Goal: Task Accomplishment & Management: Manage account settings

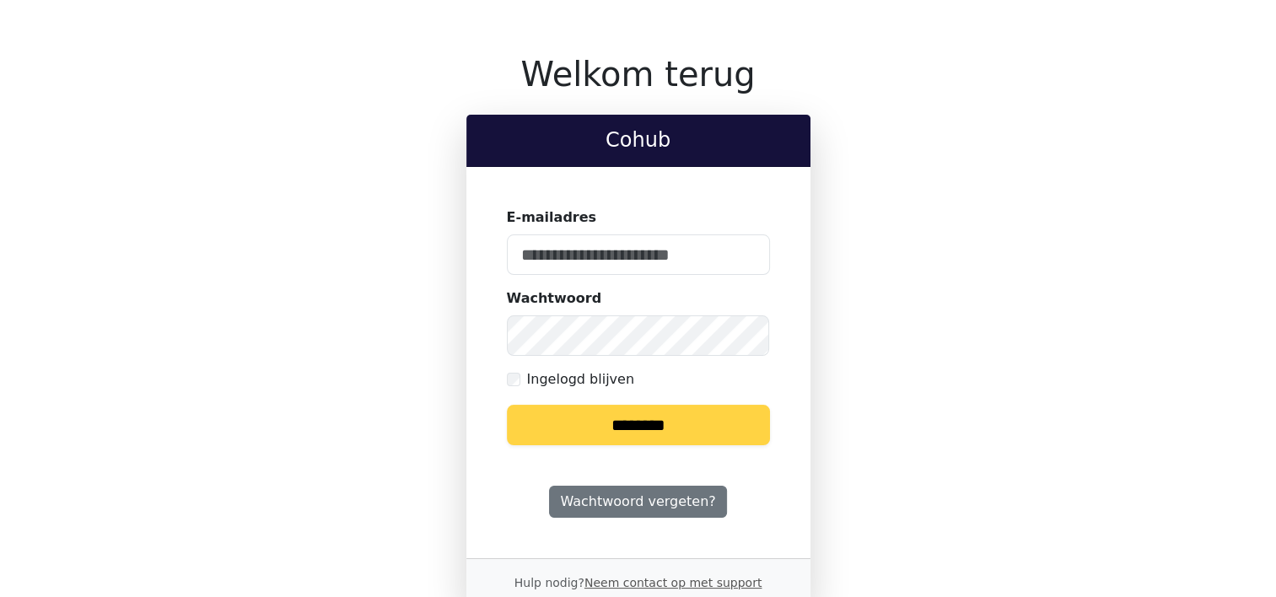
type input "**********"
click at [623, 422] on input "********" at bounding box center [638, 425] width 263 height 40
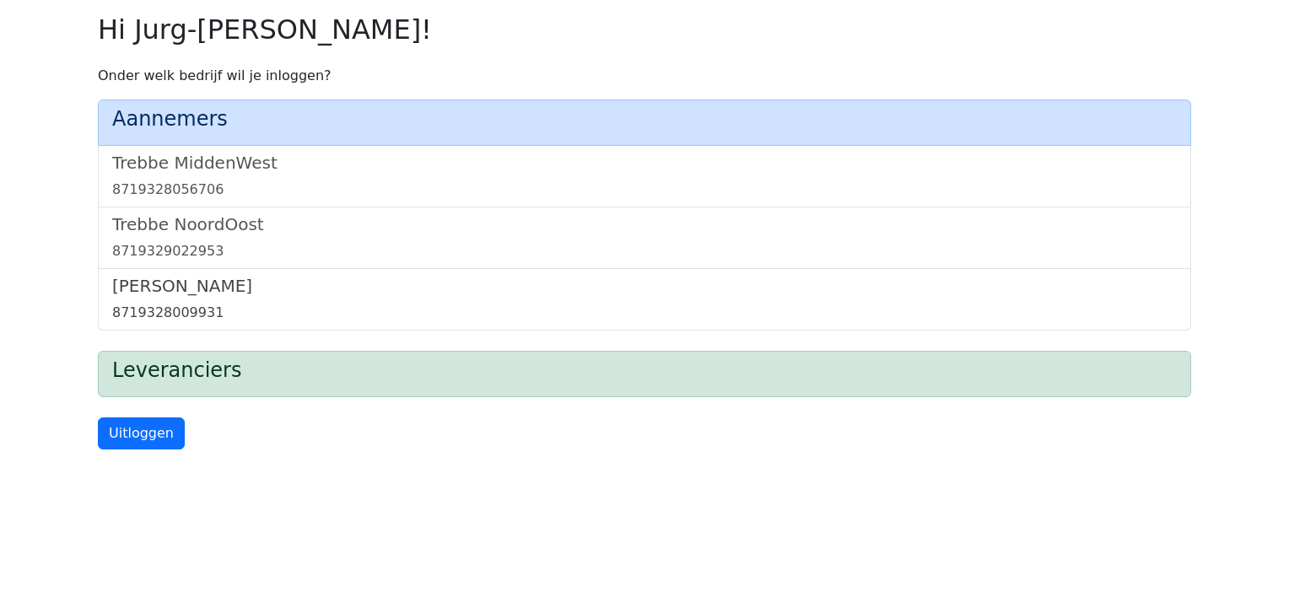
click at [190, 292] on h5 "[PERSON_NAME]" at bounding box center [644, 286] width 1064 height 20
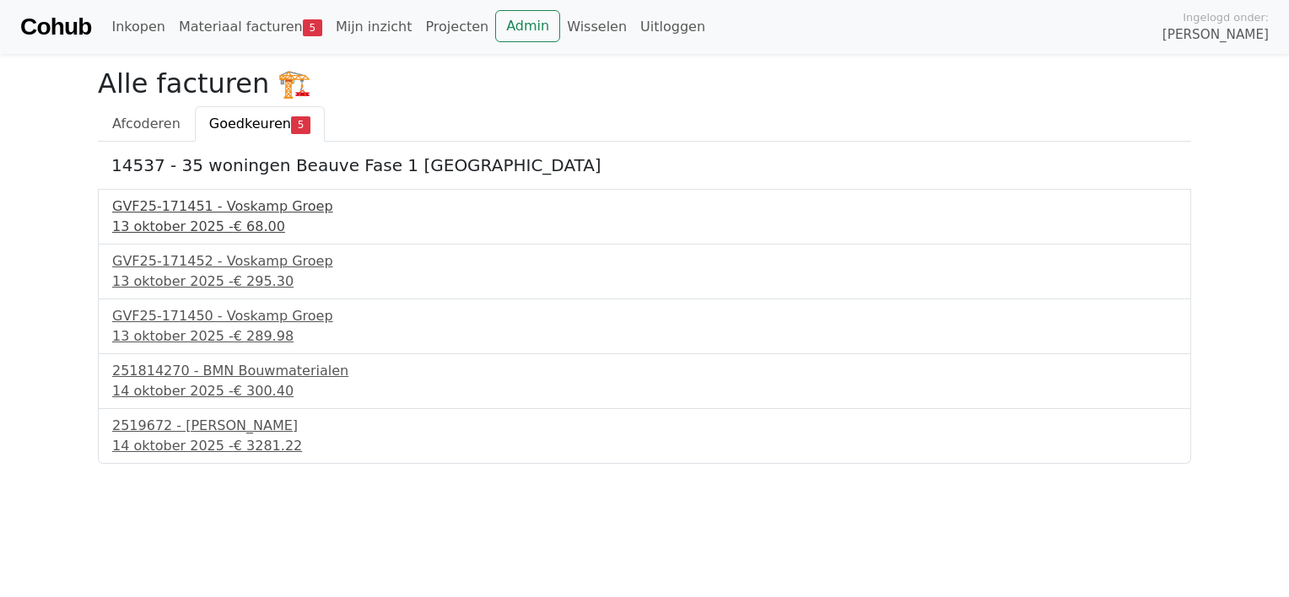
click at [191, 222] on div "13 oktober 2025 - € 68.00" at bounding box center [644, 227] width 1064 height 20
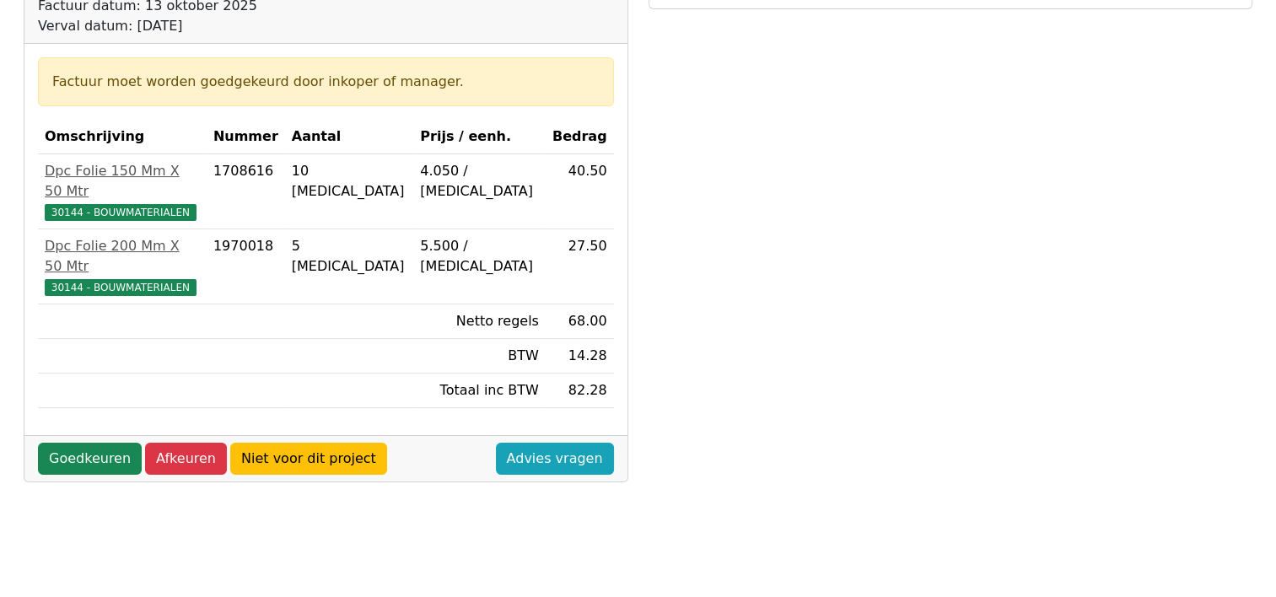
scroll to position [253, 0]
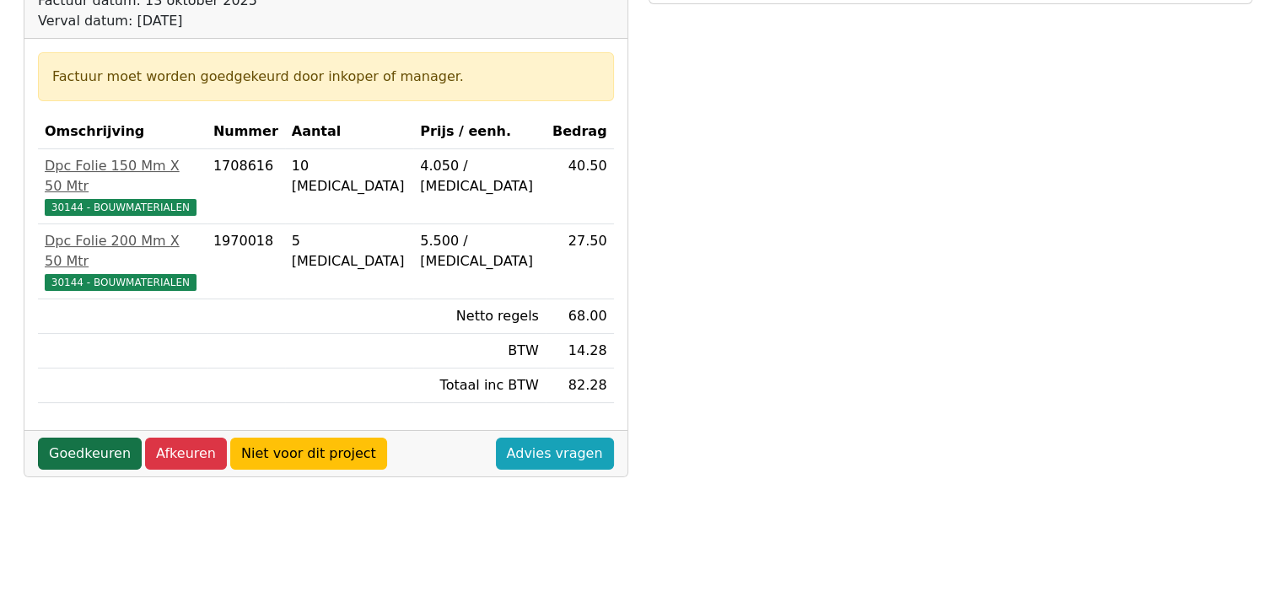
click at [53, 438] on link "Goedkeuren" at bounding box center [90, 454] width 104 height 32
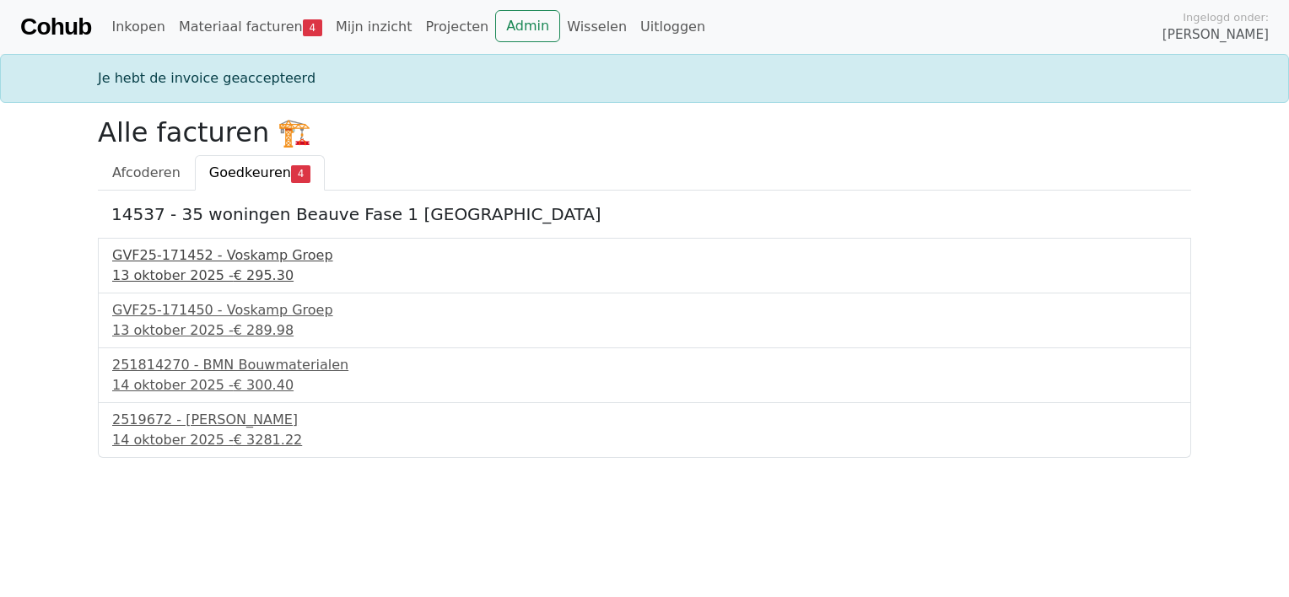
click at [171, 259] on div "GVF25-171452 - Voskamp Groep" at bounding box center [644, 255] width 1064 height 20
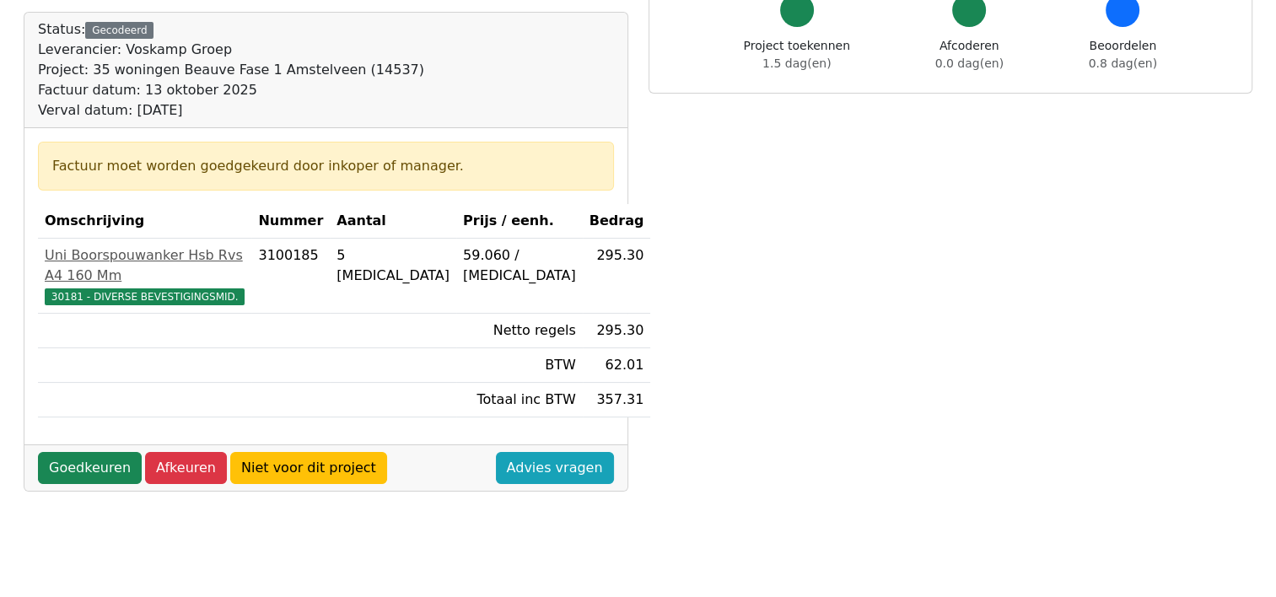
scroll to position [253, 0]
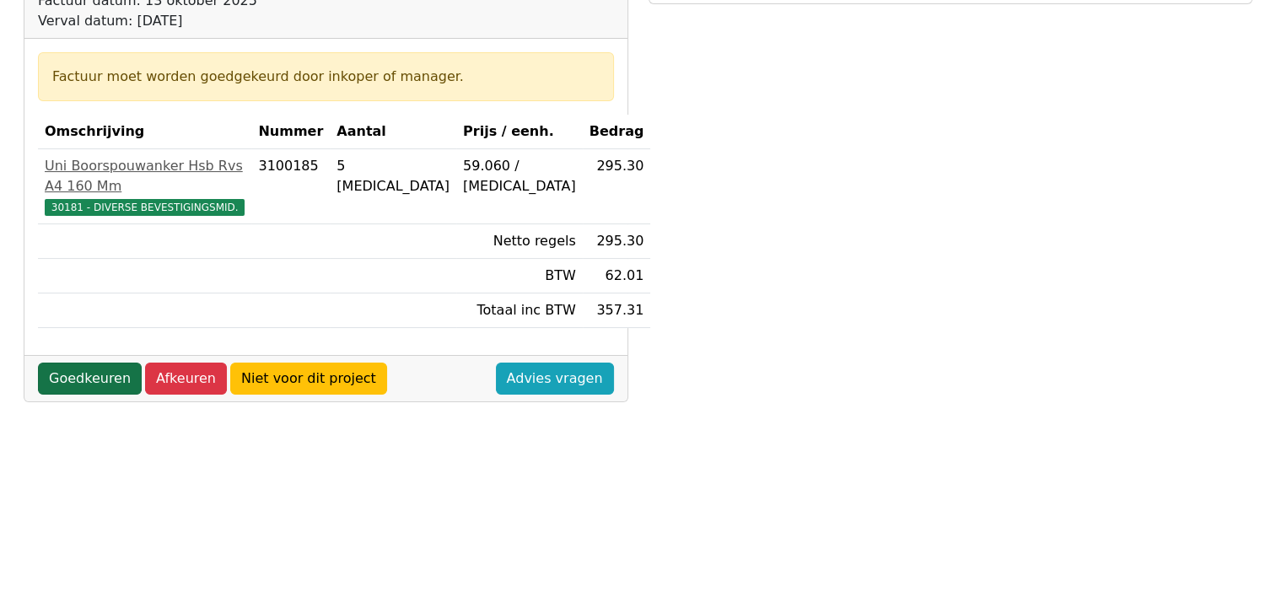
click at [103, 363] on link "Goedkeuren" at bounding box center [90, 379] width 104 height 32
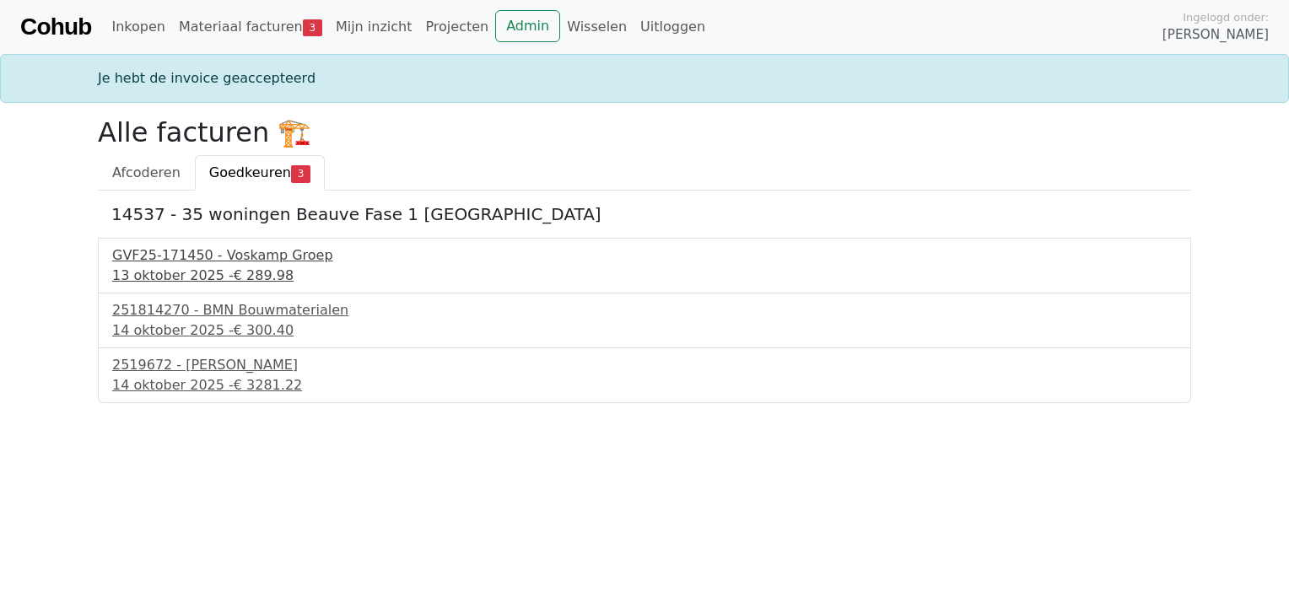
click at [234, 269] on span "€ 289.98" at bounding box center [264, 275] width 60 height 16
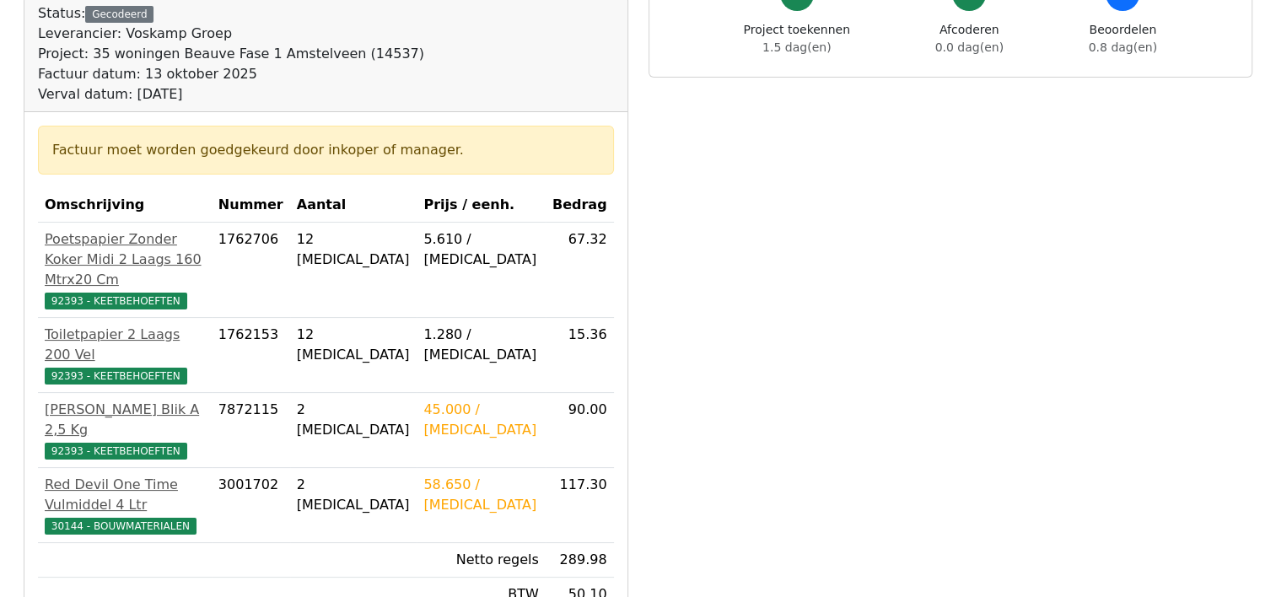
scroll to position [253, 0]
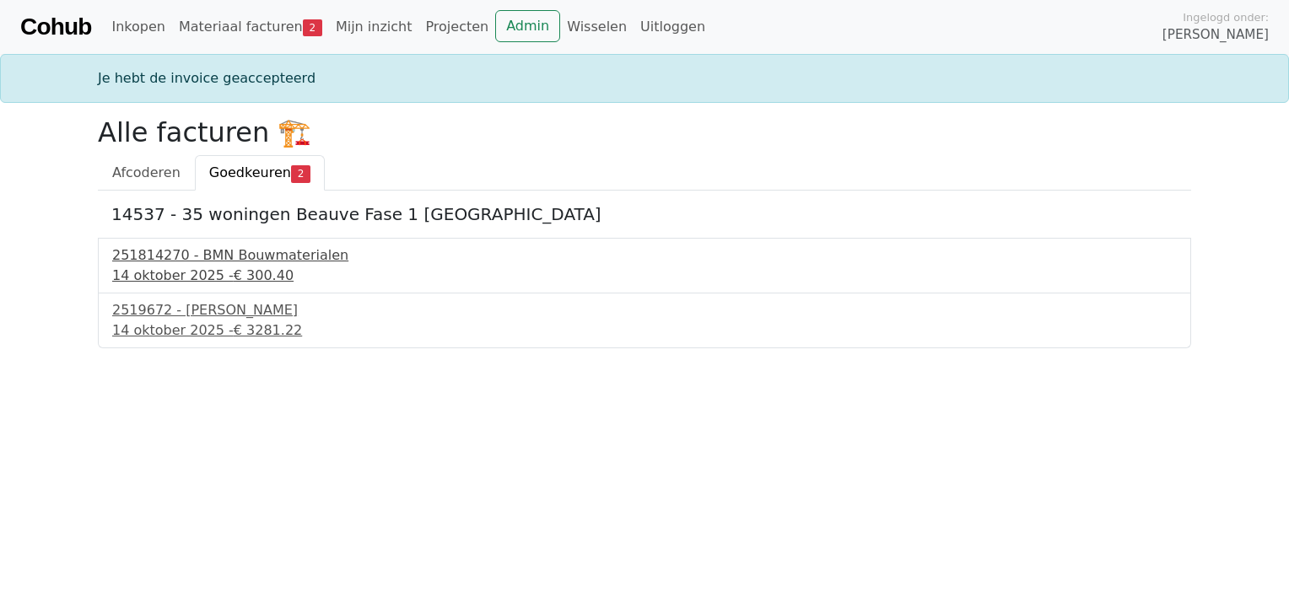
click at [172, 271] on div "14 oktober 2025 - € 300.40" at bounding box center [644, 276] width 1064 height 20
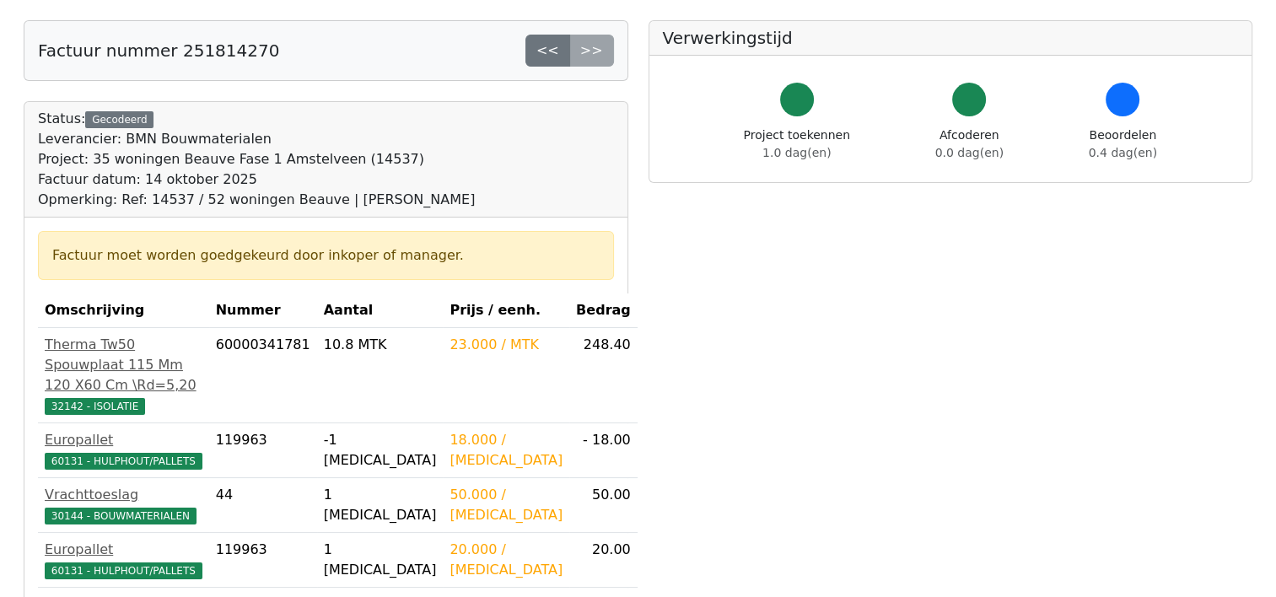
scroll to position [506, 0]
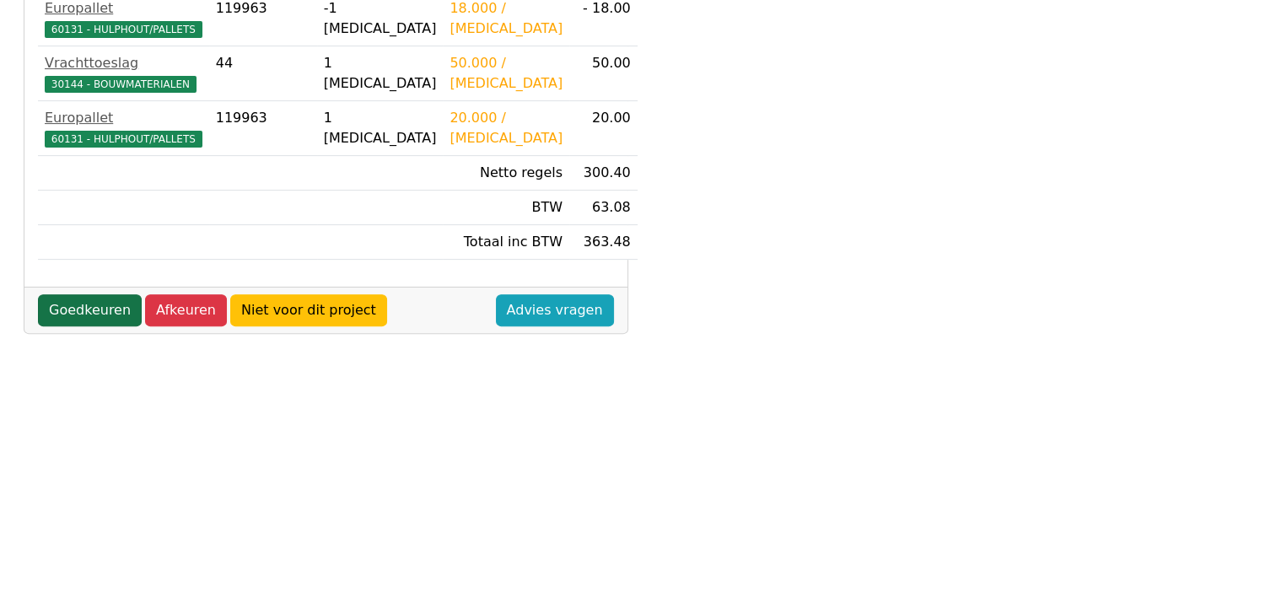
click at [77, 326] on link "Goedkeuren" at bounding box center [90, 310] width 104 height 32
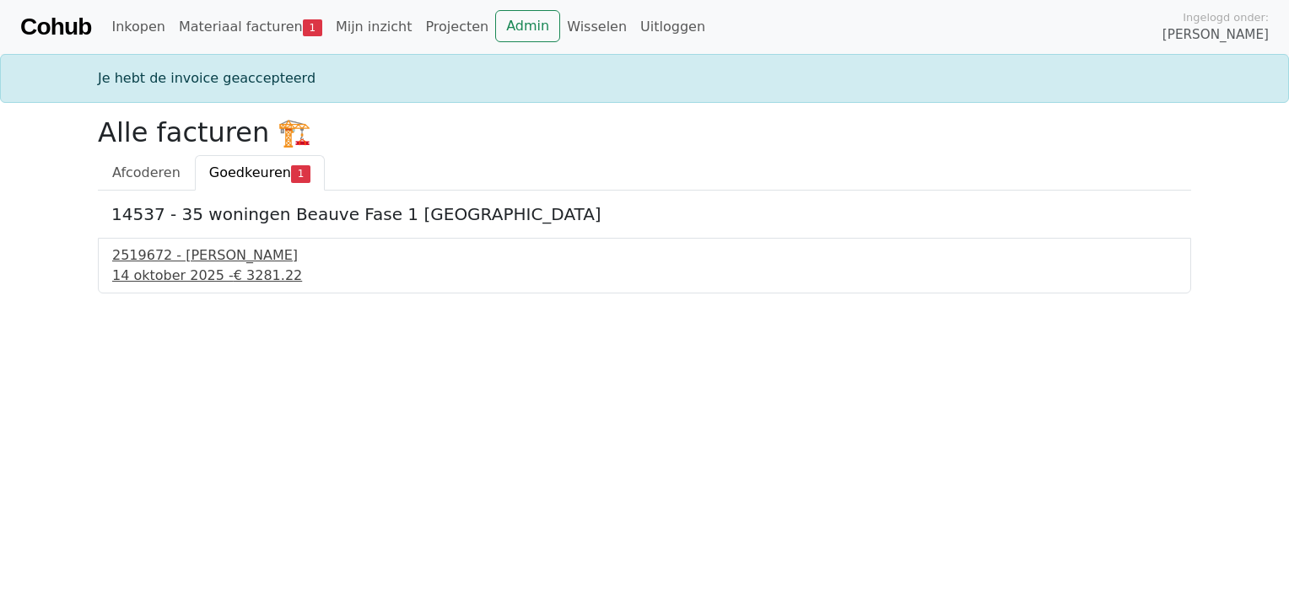
click at [194, 254] on div "2519672 - [PERSON_NAME]" at bounding box center [644, 255] width 1064 height 20
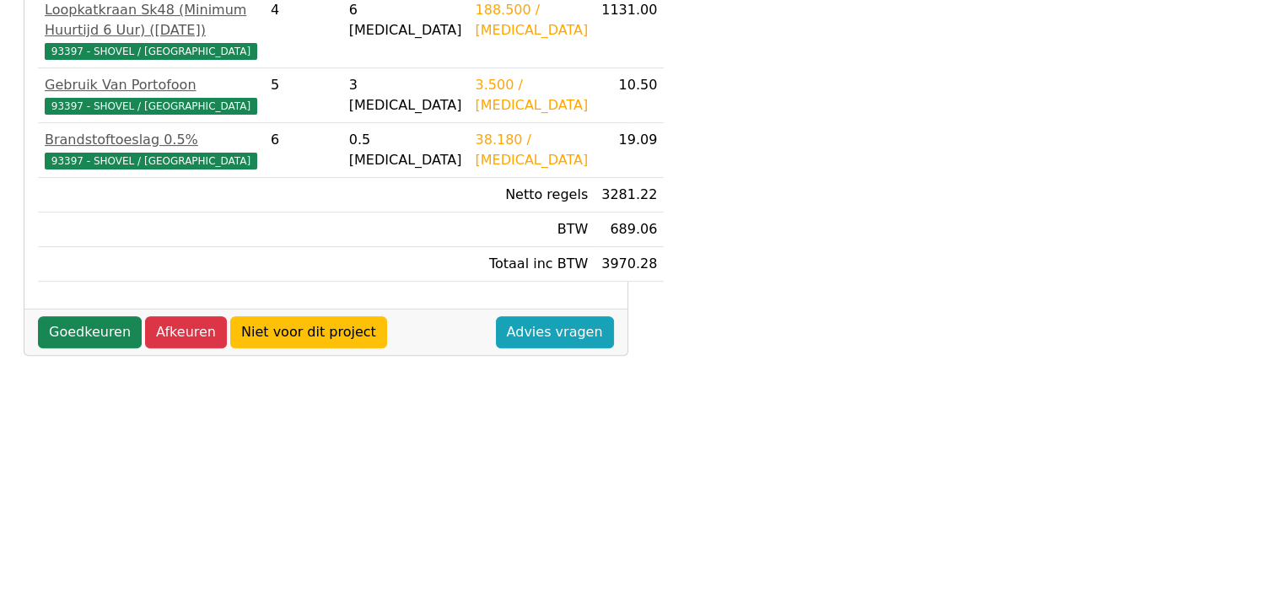
scroll to position [590, 0]
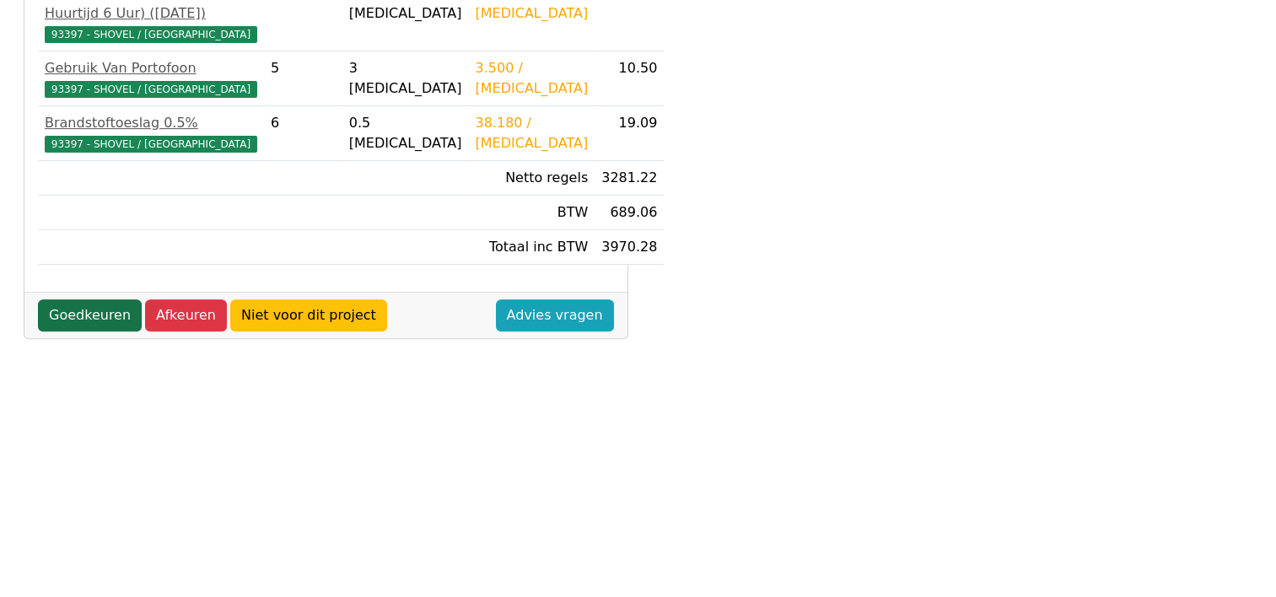
click at [78, 331] on link "Goedkeuren" at bounding box center [90, 315] width 104 height 32
